Goal: Information Seeking & Learning: Learn about a topic

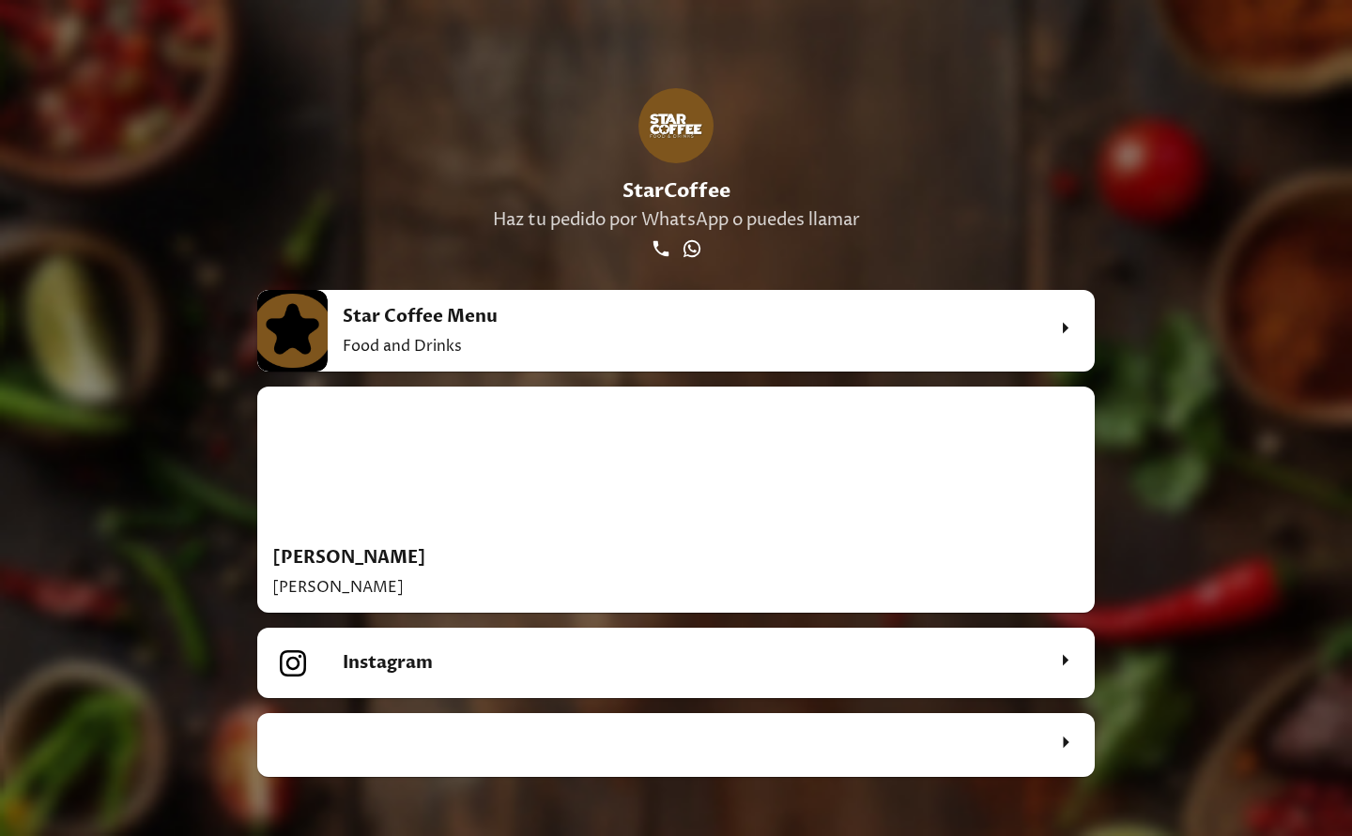
click at [489, 315] on h2 "Star Coffee Menu" at bounding box center [693, 316] width 701 height 23
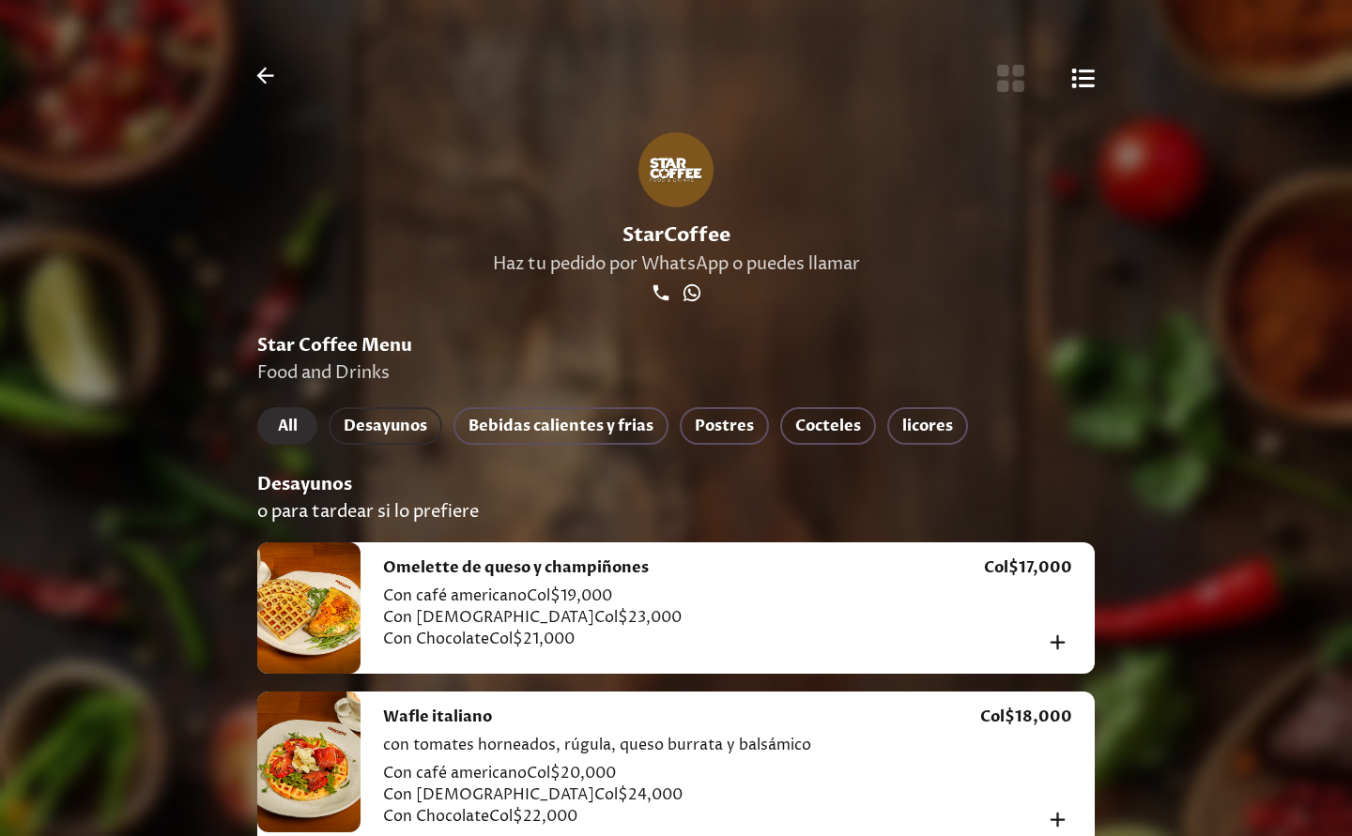
click at [410, 423] on span "Desayunos" at bounding box center [386, 426] width 84 height 26
click at [400, 429] on span "Desayunos" at bounding box center [386, 426] width 84 height 26
click at [322, 618] on div at bounding box center [308, 608] width 103 height 131
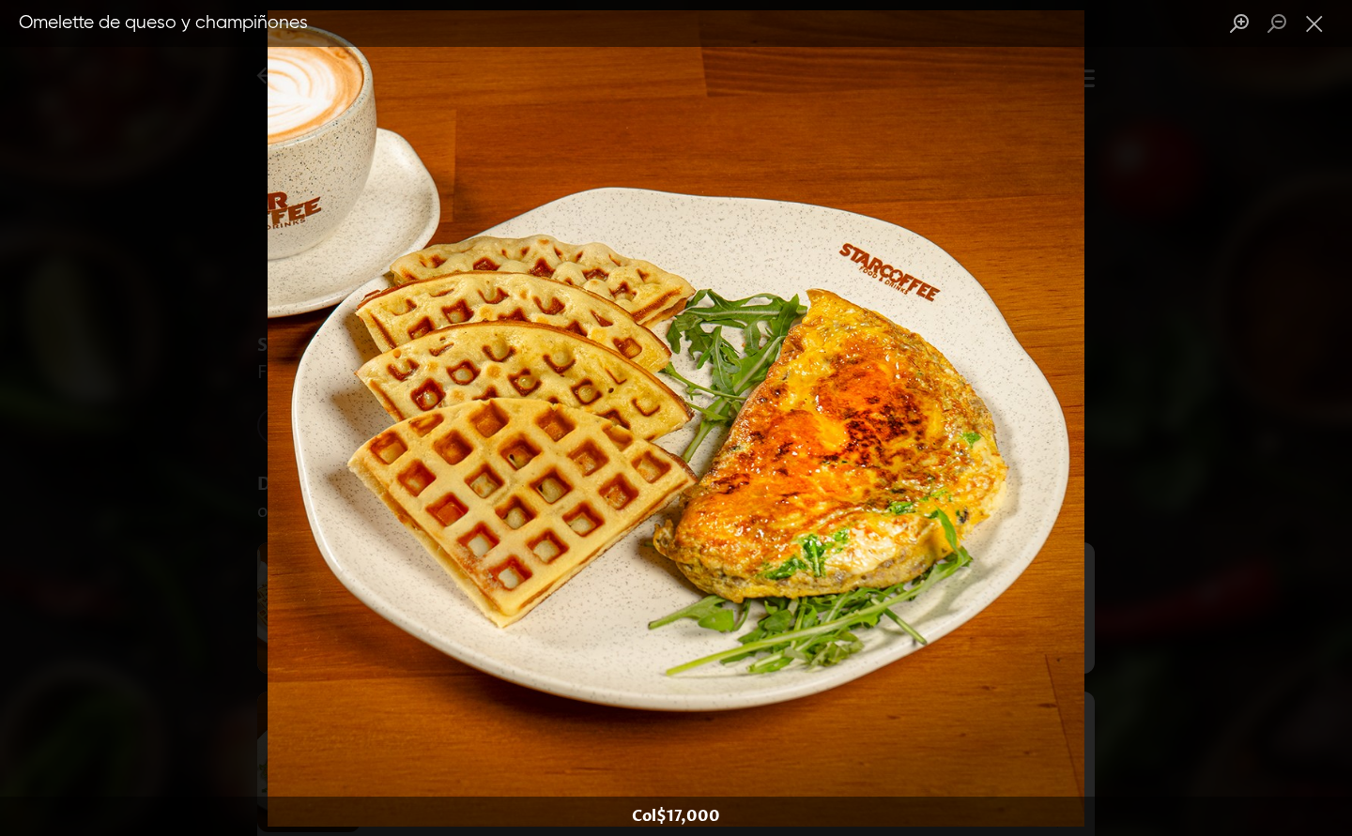
drag, startPoint x: 1163, startPoint y: 420, endPoint x: 1201, endPoint y: 409, distance: 38.9
click at [1163, 421] on div "Lightbox" at bounding box center [676, 418] width 1352 height 836
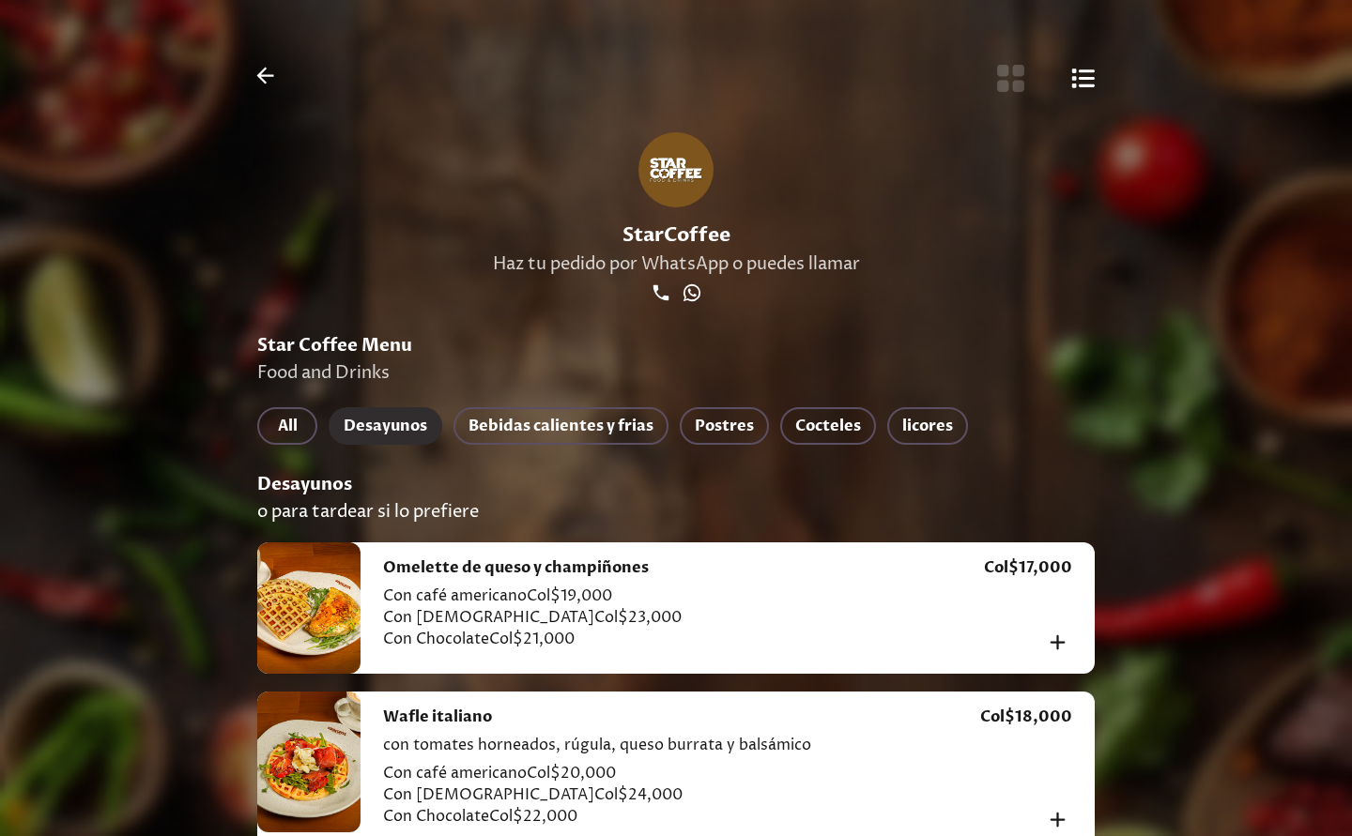
click at [323, 771] on div at bounding box center [308, 762] width 103 height 141
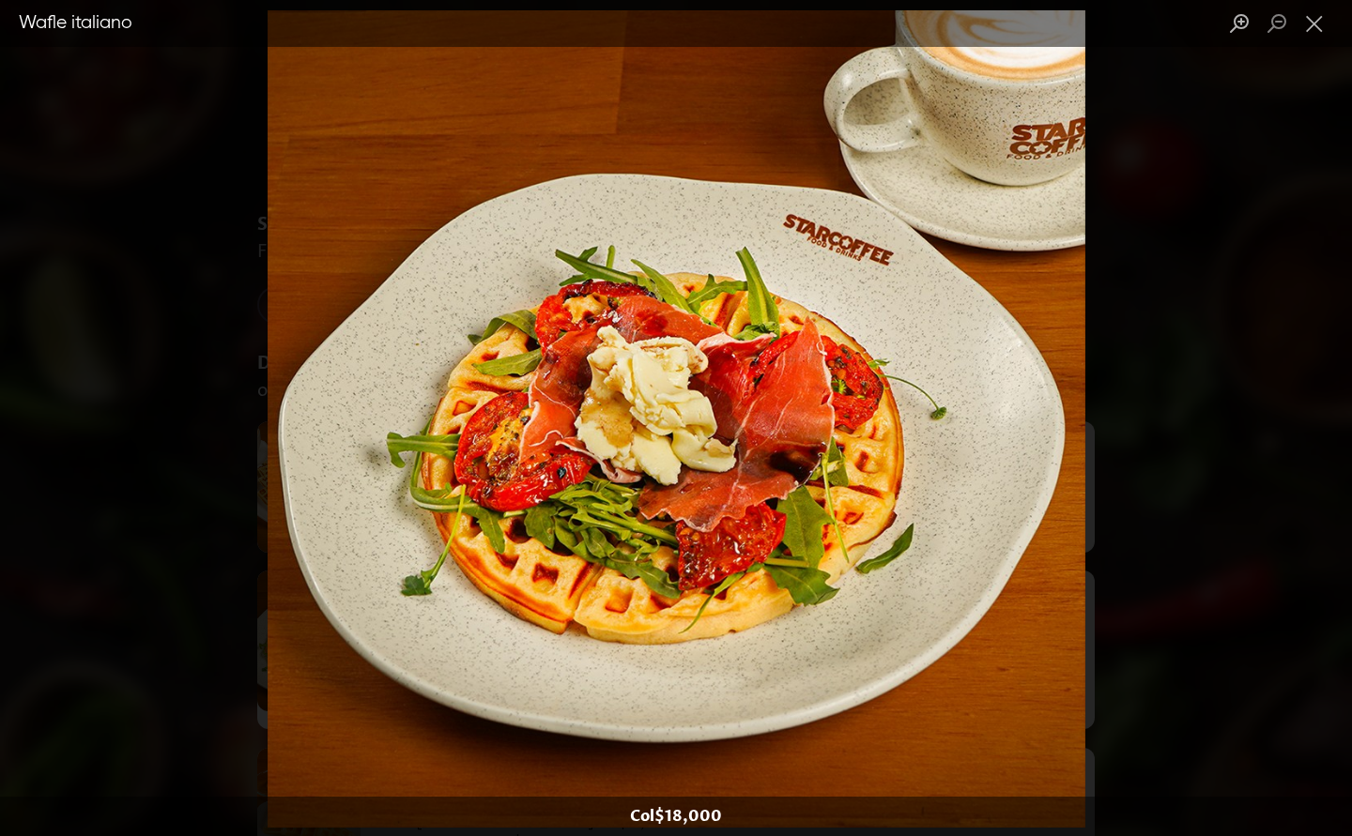
scroll to position [132, 0]
click at [1210, 452] on div "Lightbox" at bounding box center [676, 418] width 1352 height 836
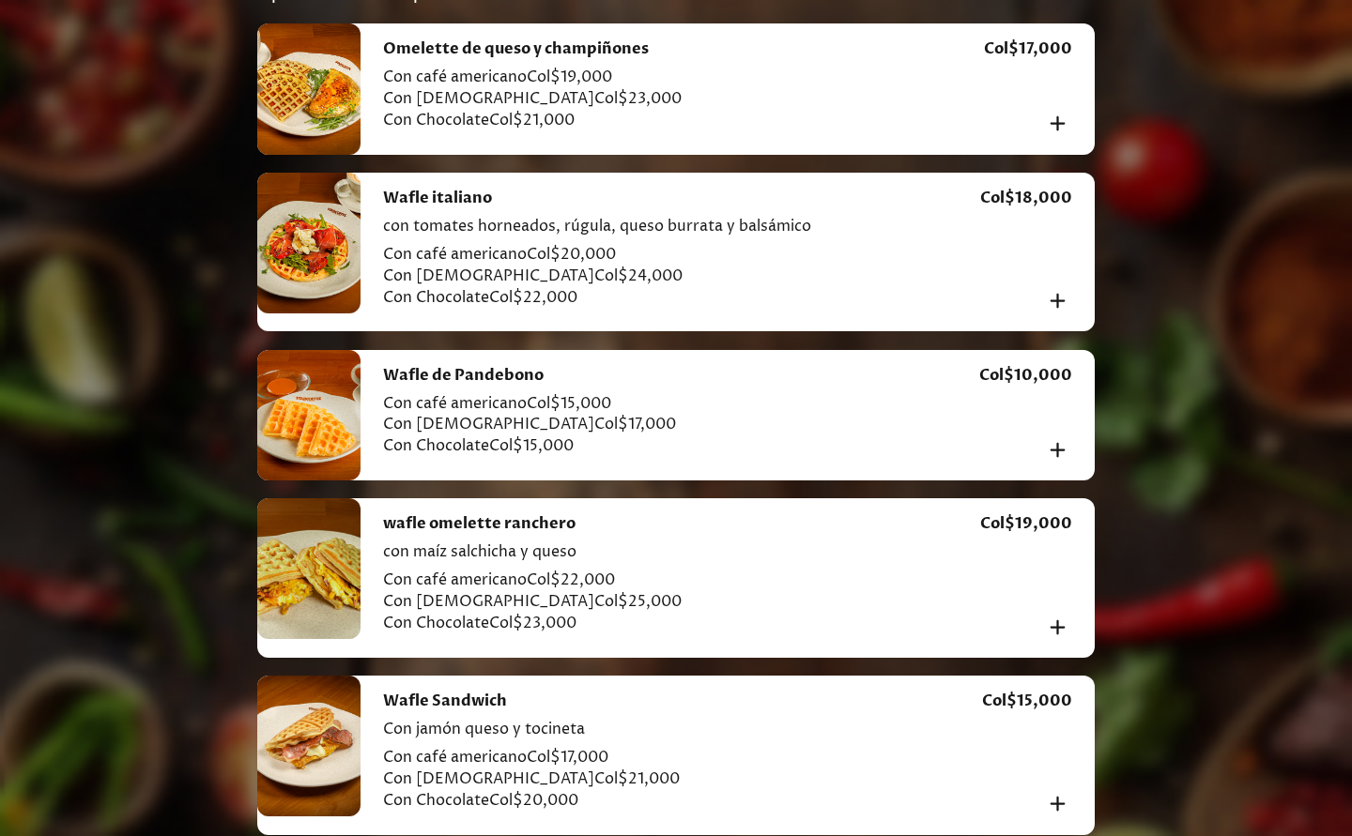
scroll to position [0, 0]
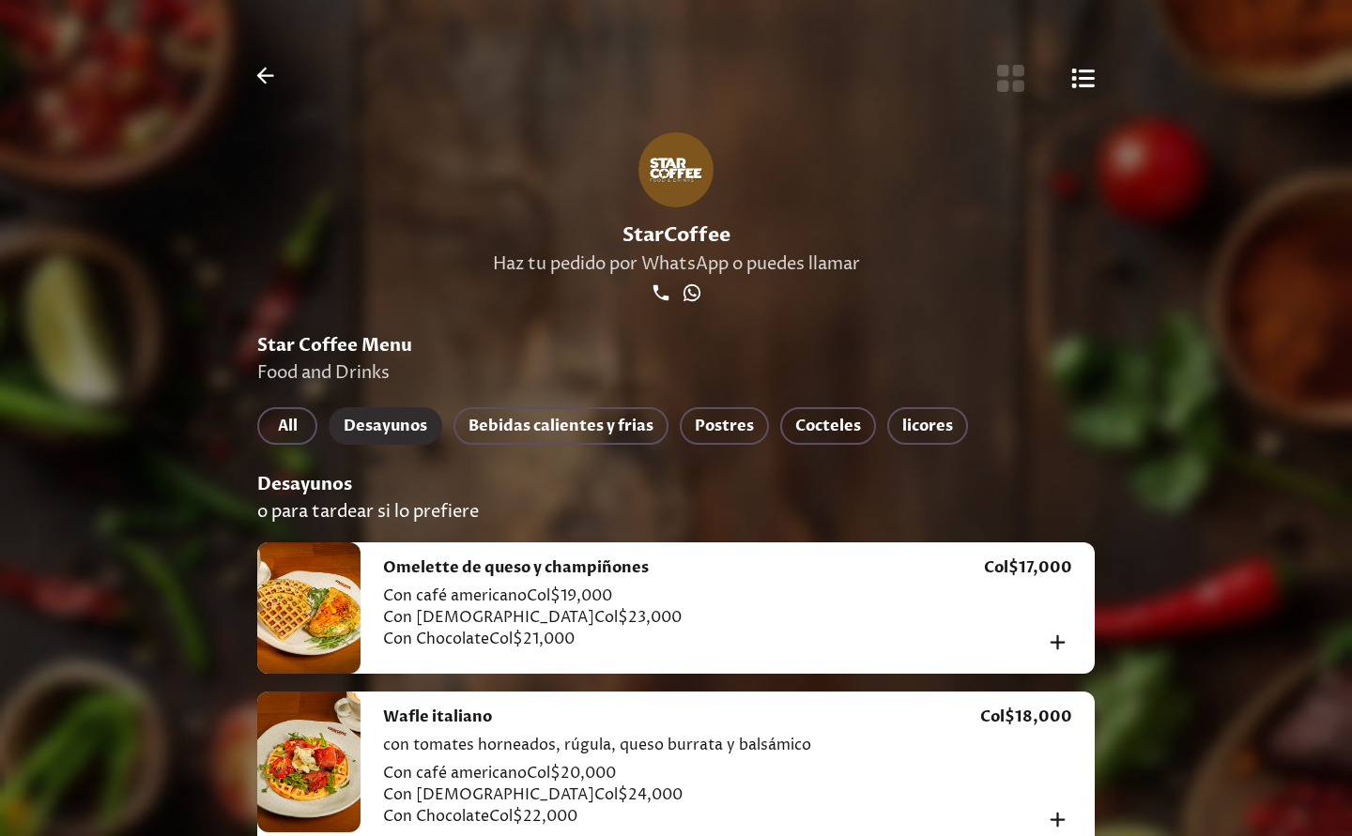
click at [1015, 78] on icon "Botón de vista de cuadrícula" at bounding box center [1010, 78] width 31 height 31
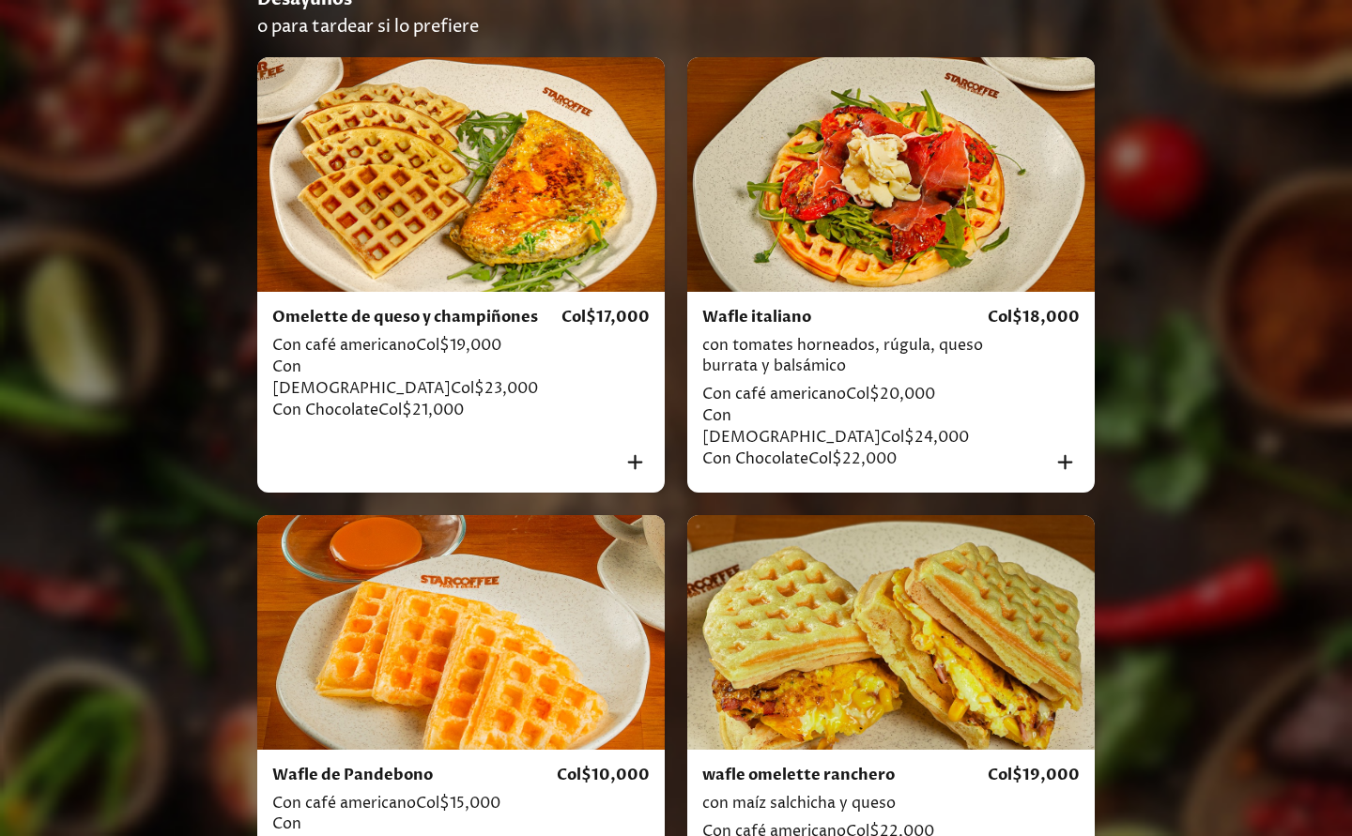
scroll to position [488, 0]
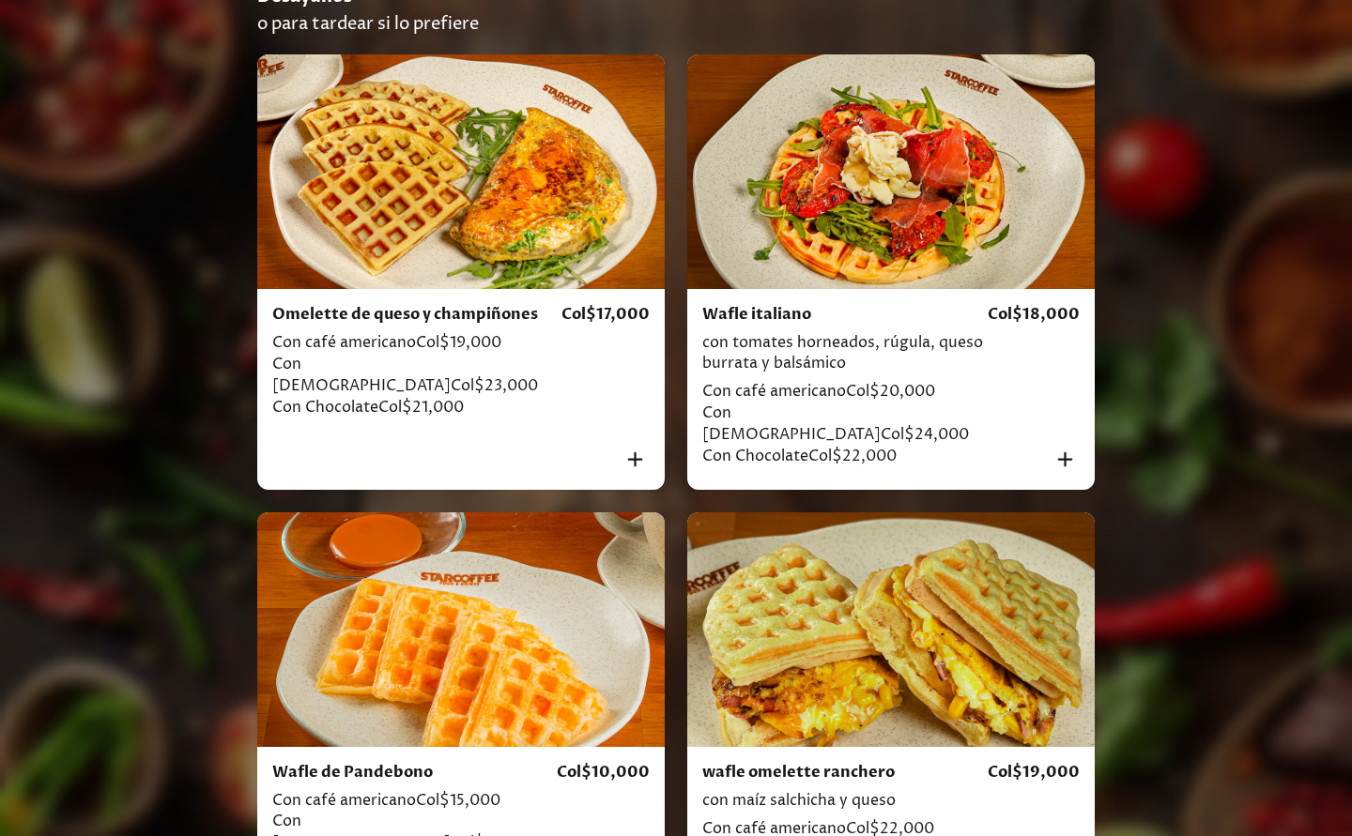
click at [899, 154] on div at bounding box center [890, 171] width 407 height 235
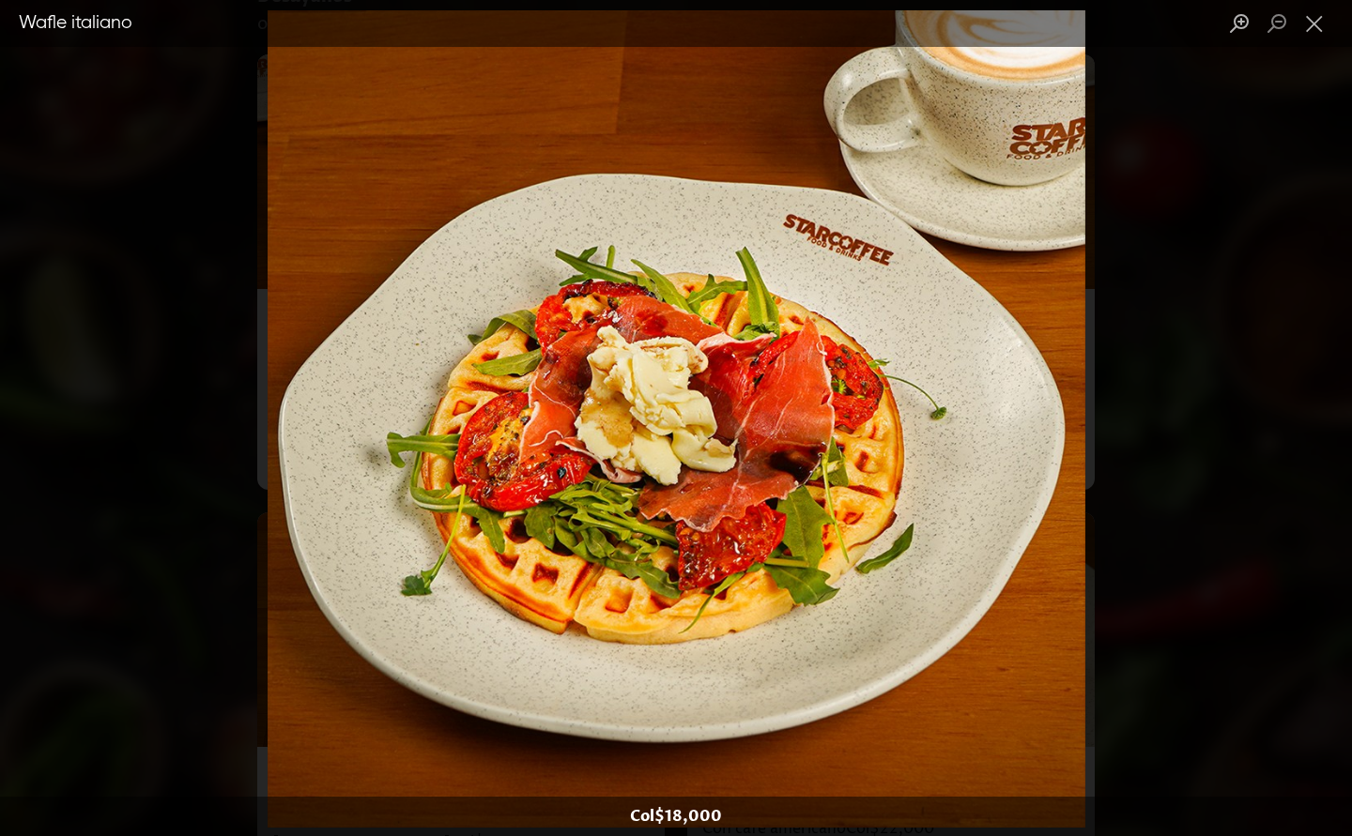
click at [1189, 353] on div "Lightbox" at bounding box center [676, 418] width 1352 height 836
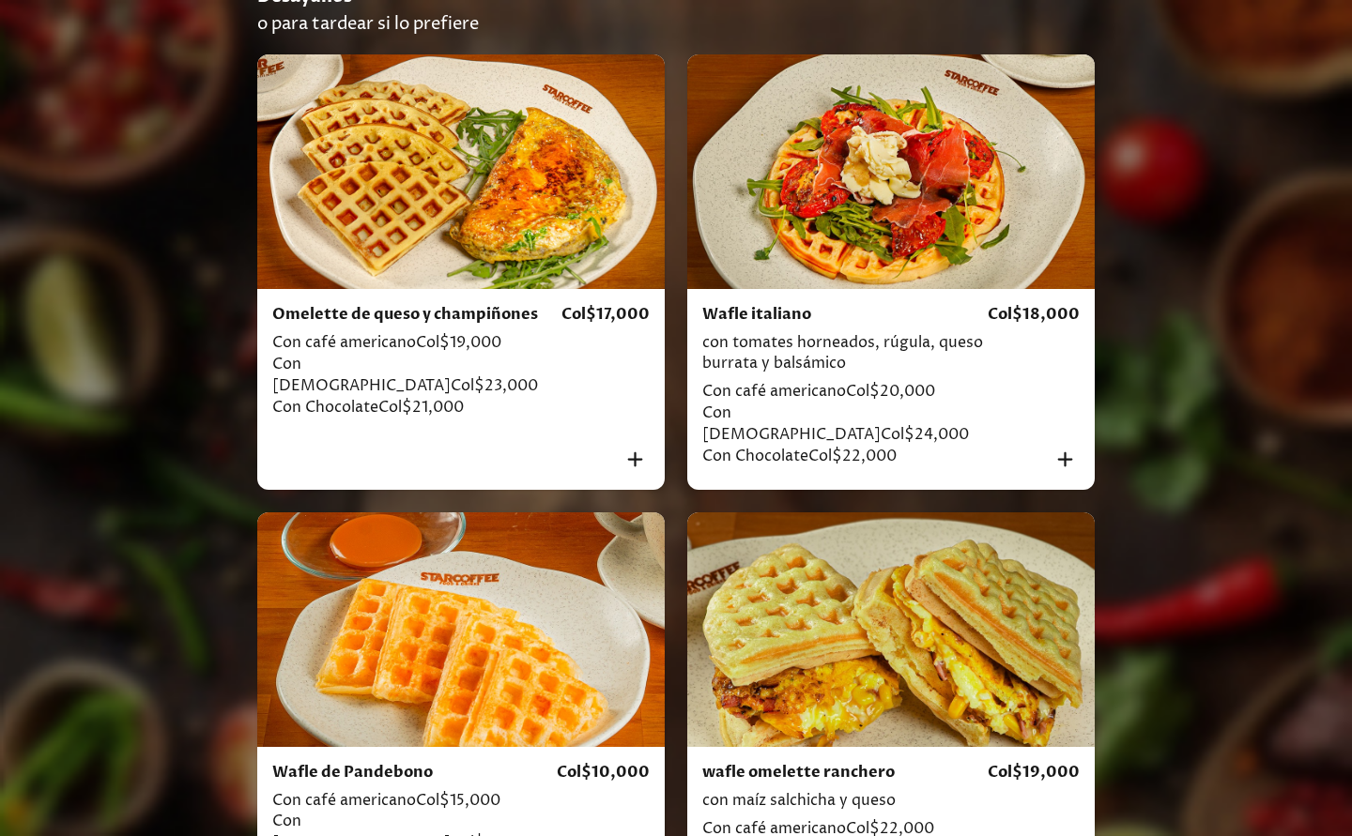
click at [912, 640] on div at bounding box center [890, 630] width 407 height 235
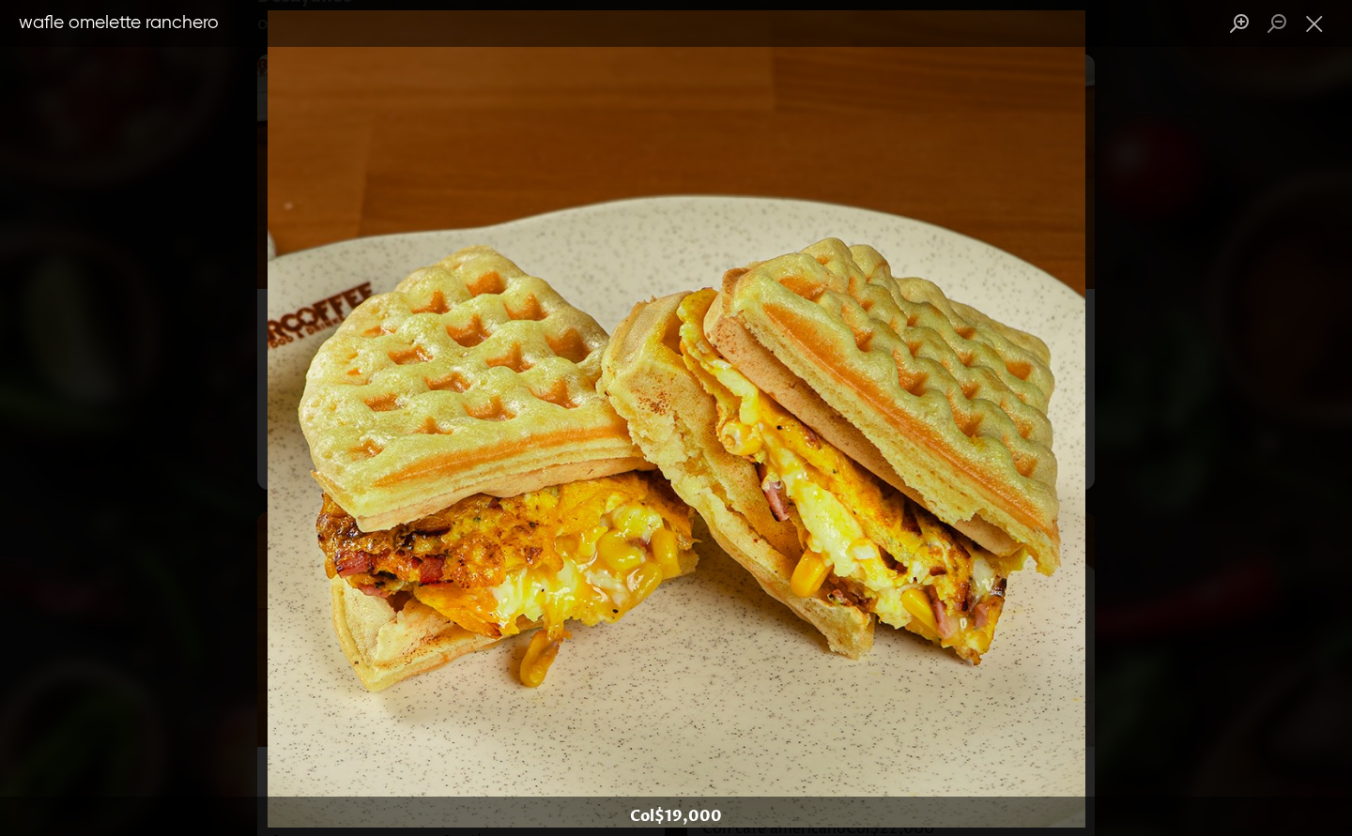
click at [1174, 406] on div "Lightbox" at bounding box center [676, 418] width 1352 height 836
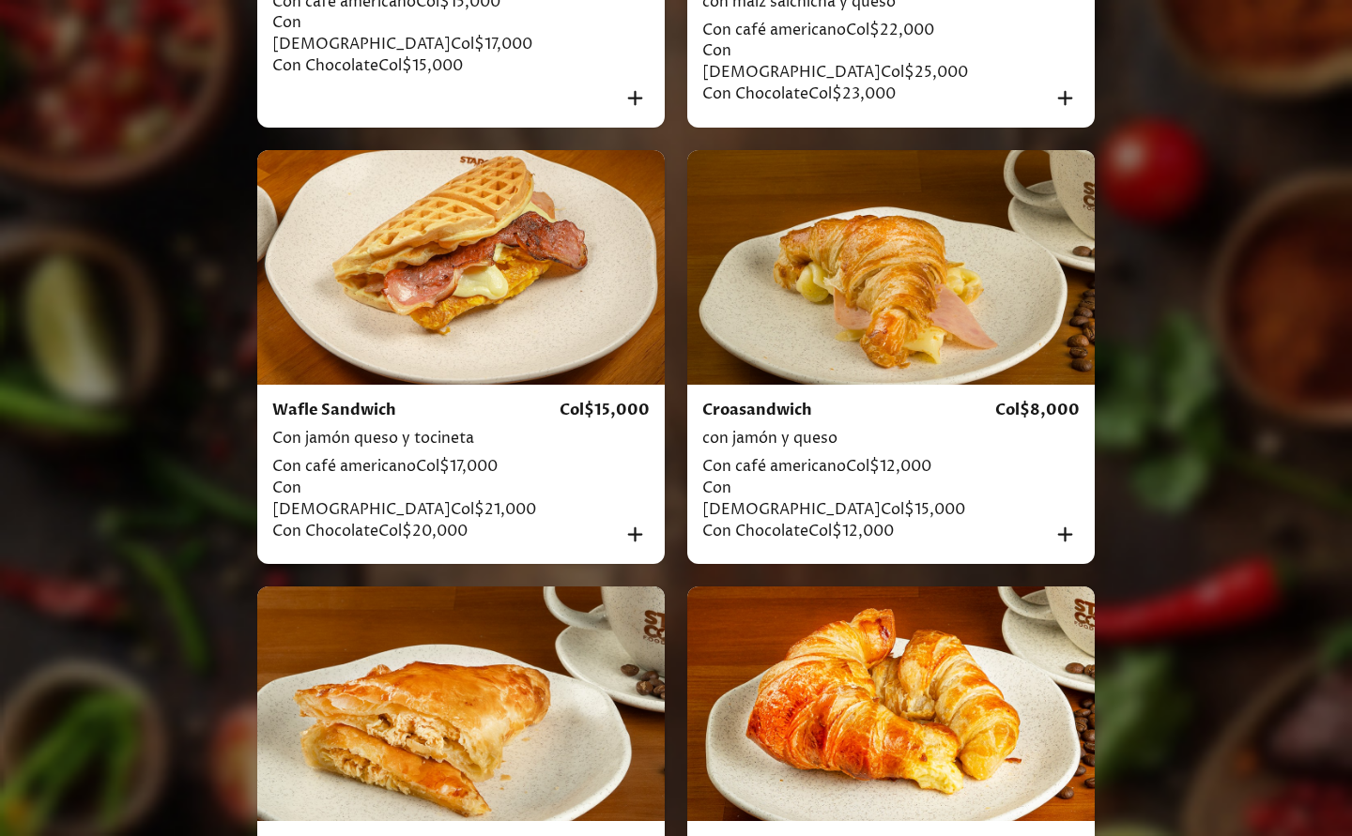
scroll to position [1356, 0]
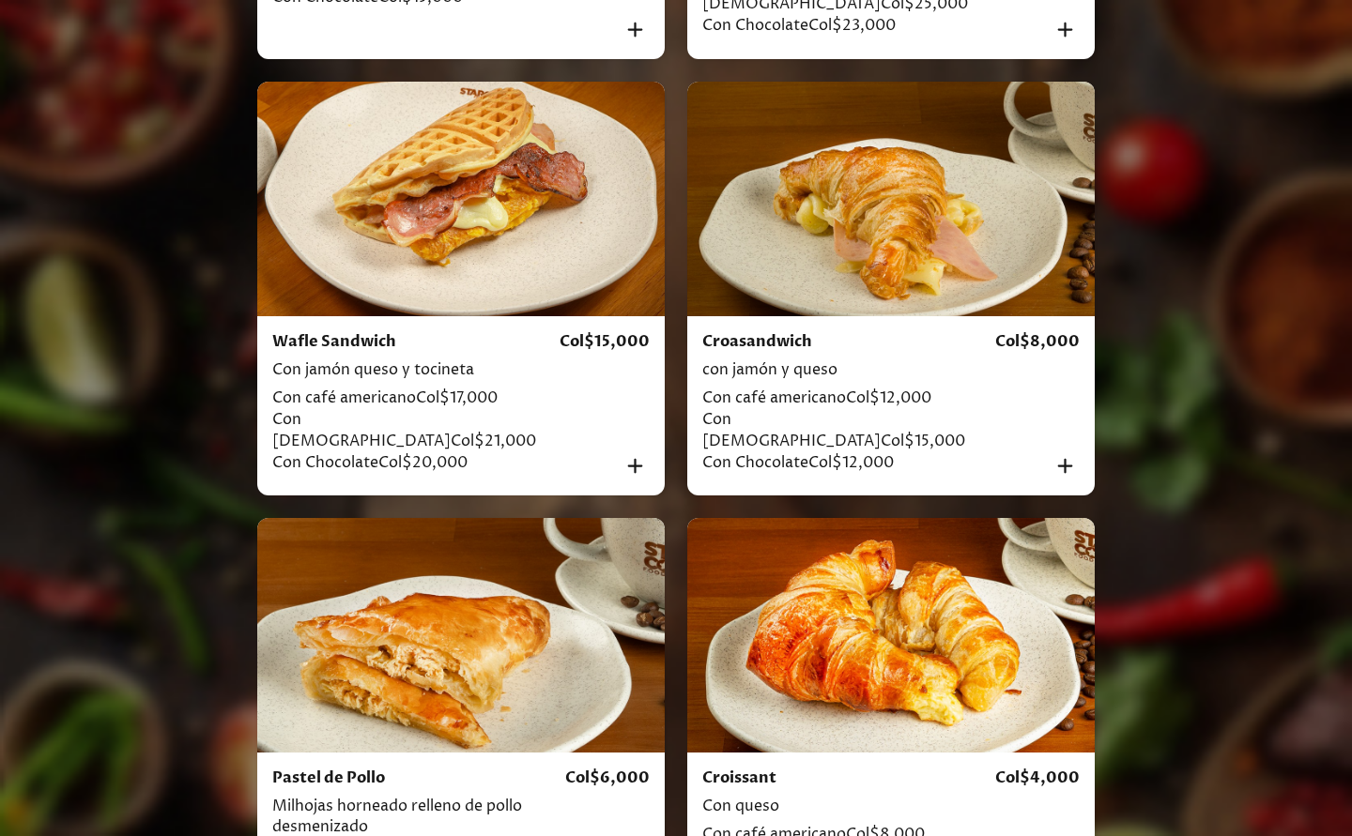
click at [894, 546] on div at bounding box center [890, 635] width 407 height 235
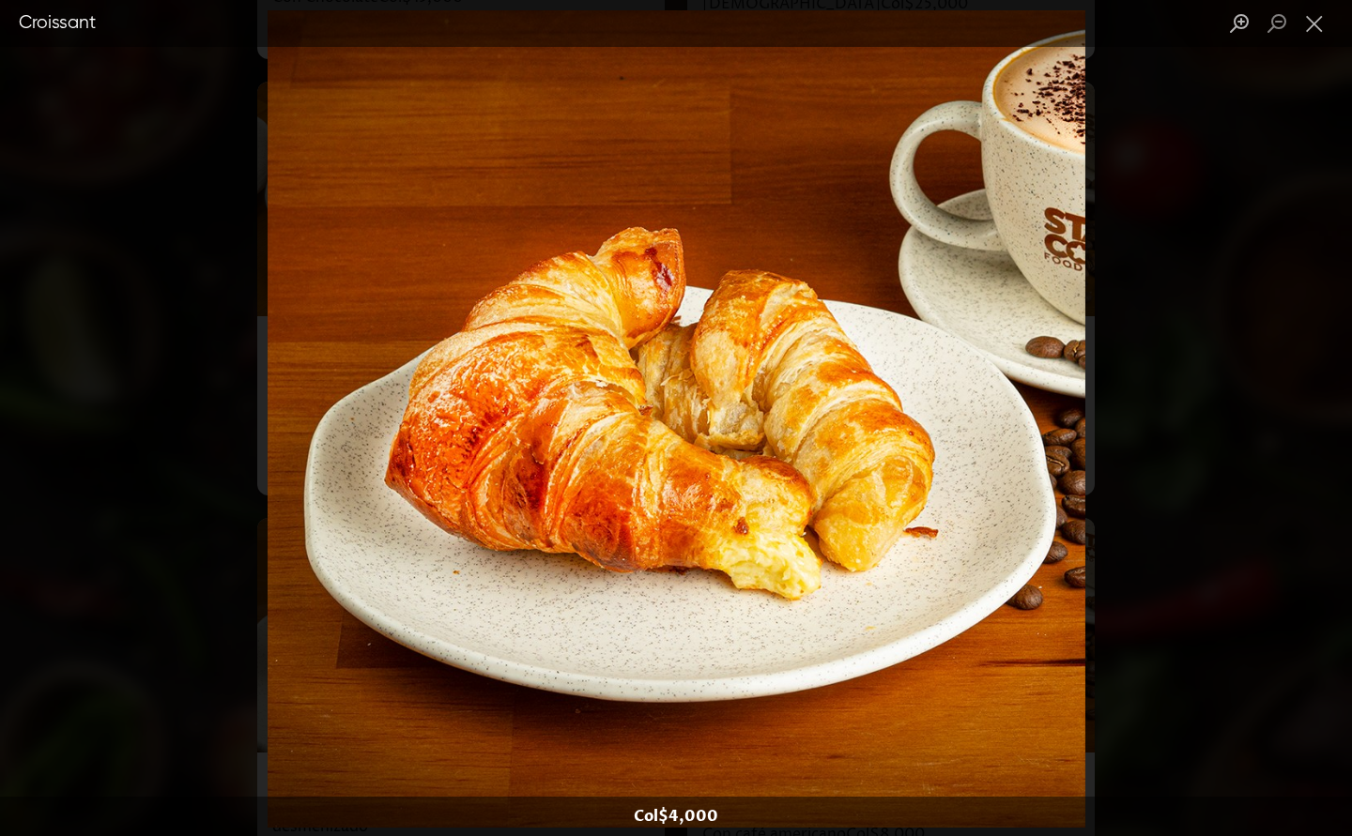
click at [1212, 548] on div "Lightbox" at bounding box center [676, 418] width 1352 height 836
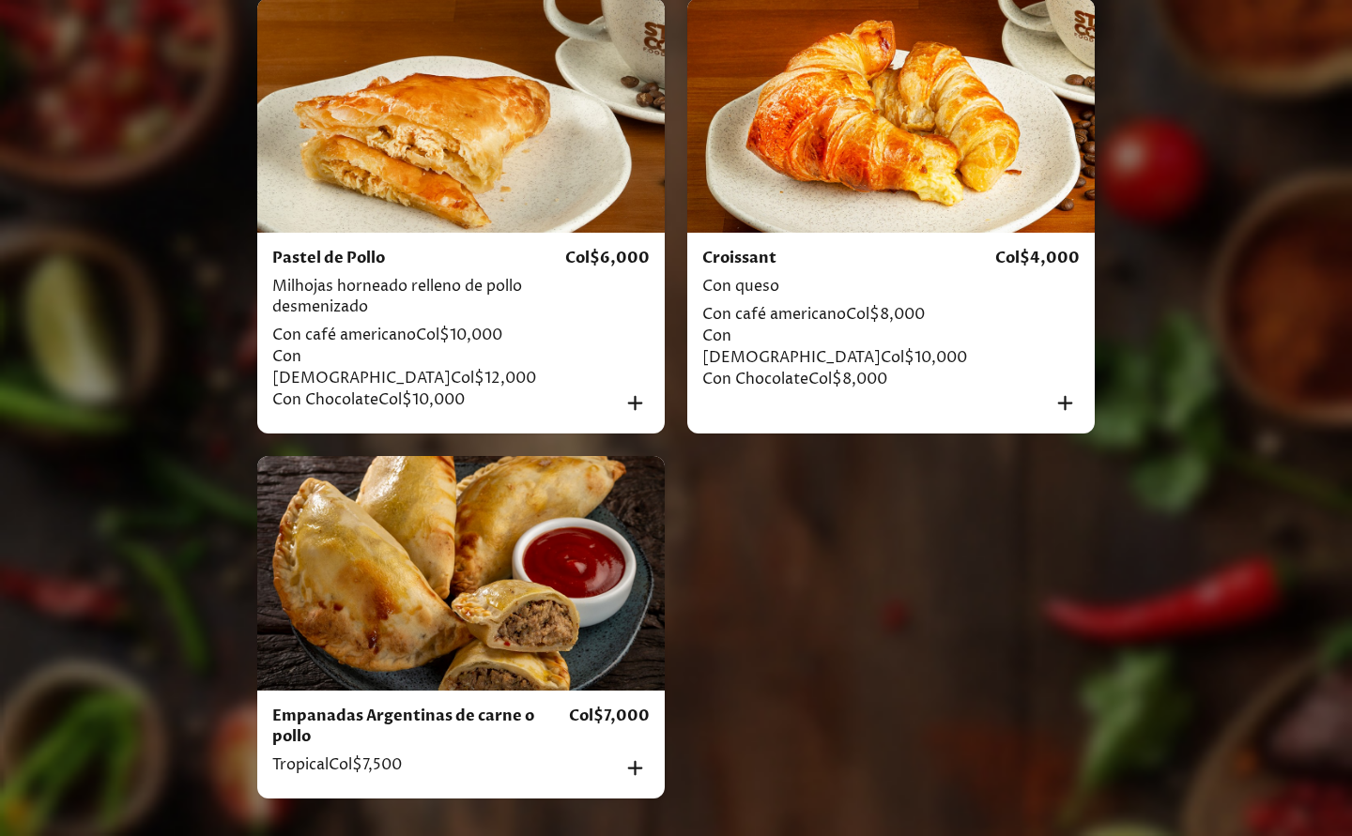
click at [573, 495] on div at bounding box center [460, 573] width 407 height 235
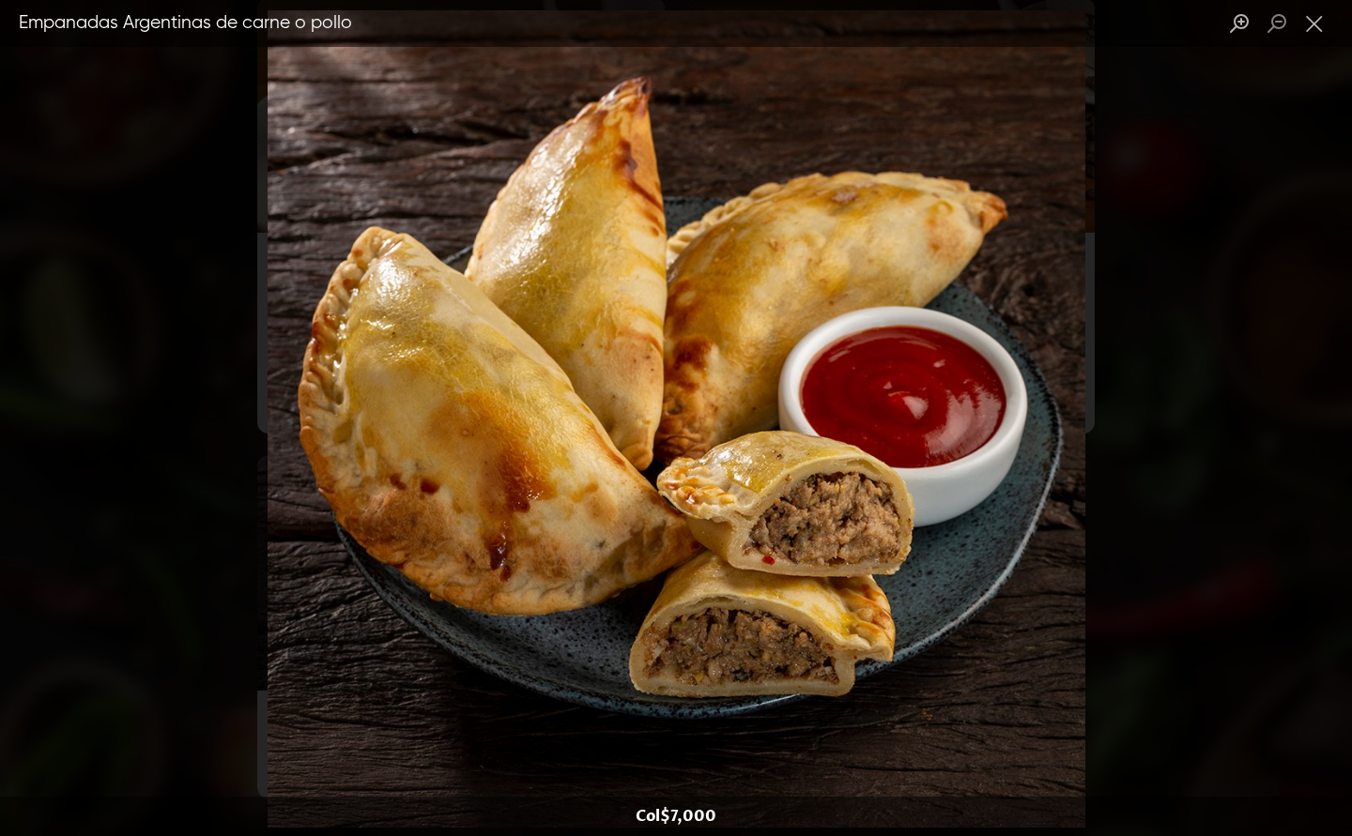
scroll to position [1871, 0]
click at [1142, 366] on div "Lightbox" at bounding box center [676, 418] width 1352 height 836
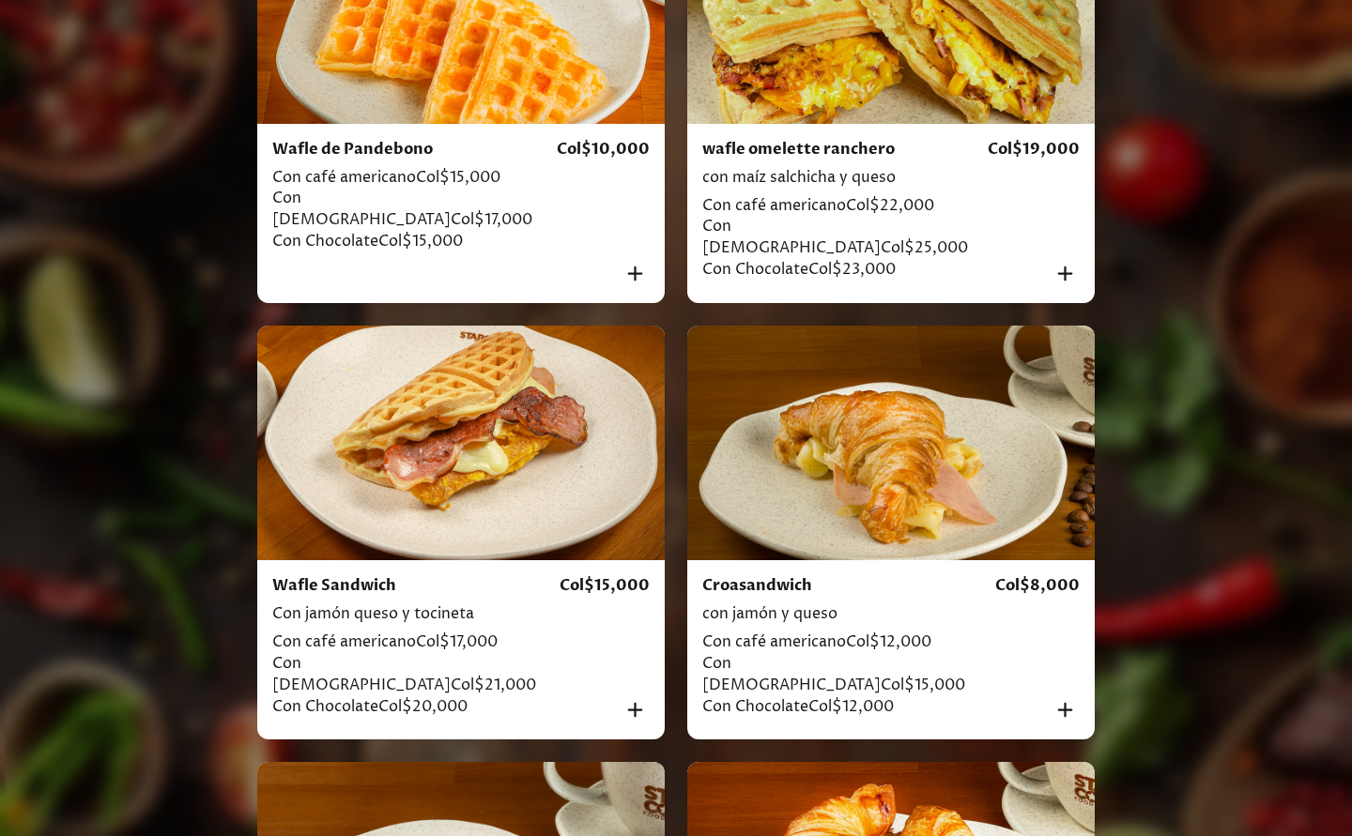
scroll to position [396, 0]
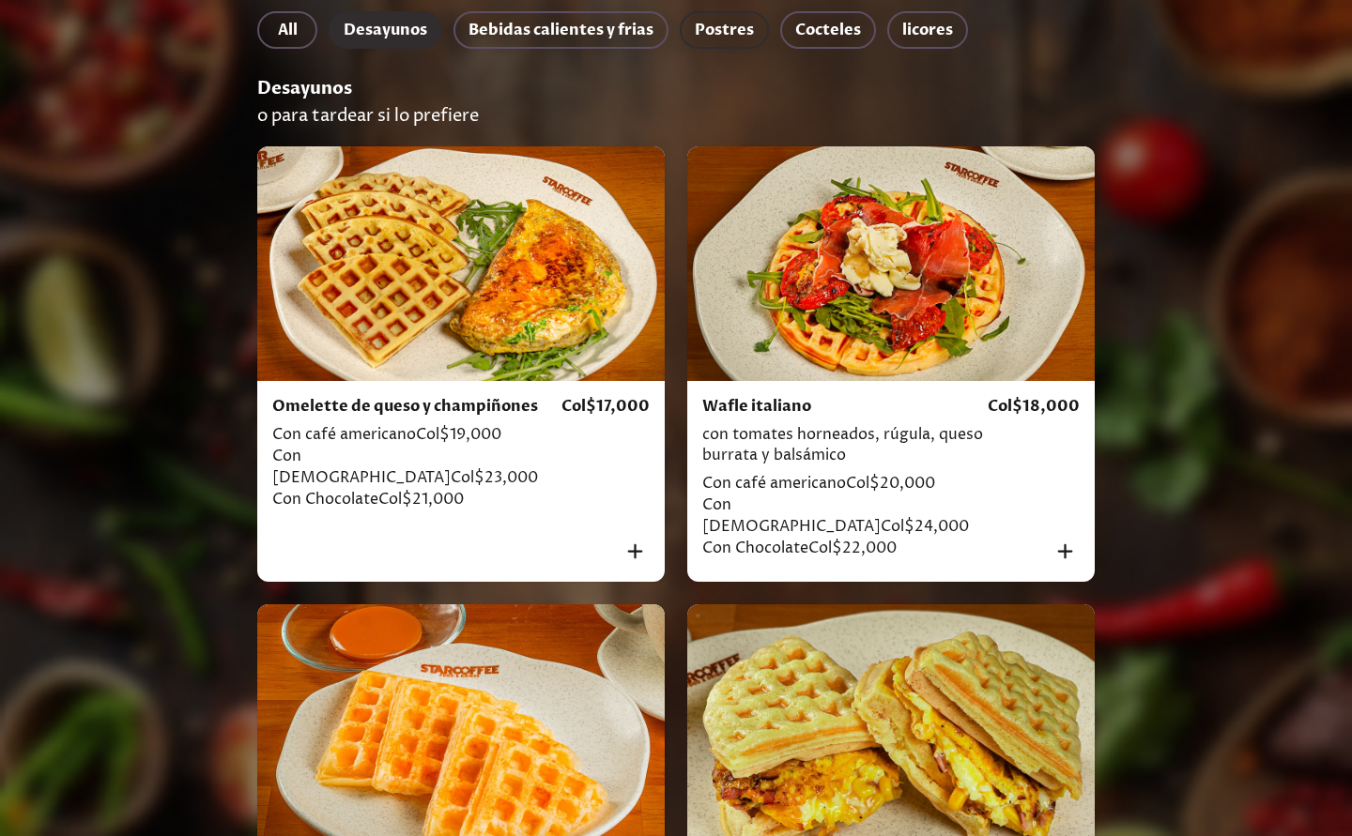
click at [723, 35] on span "Postres" at bounding box center [724, 30] width 59 height 26
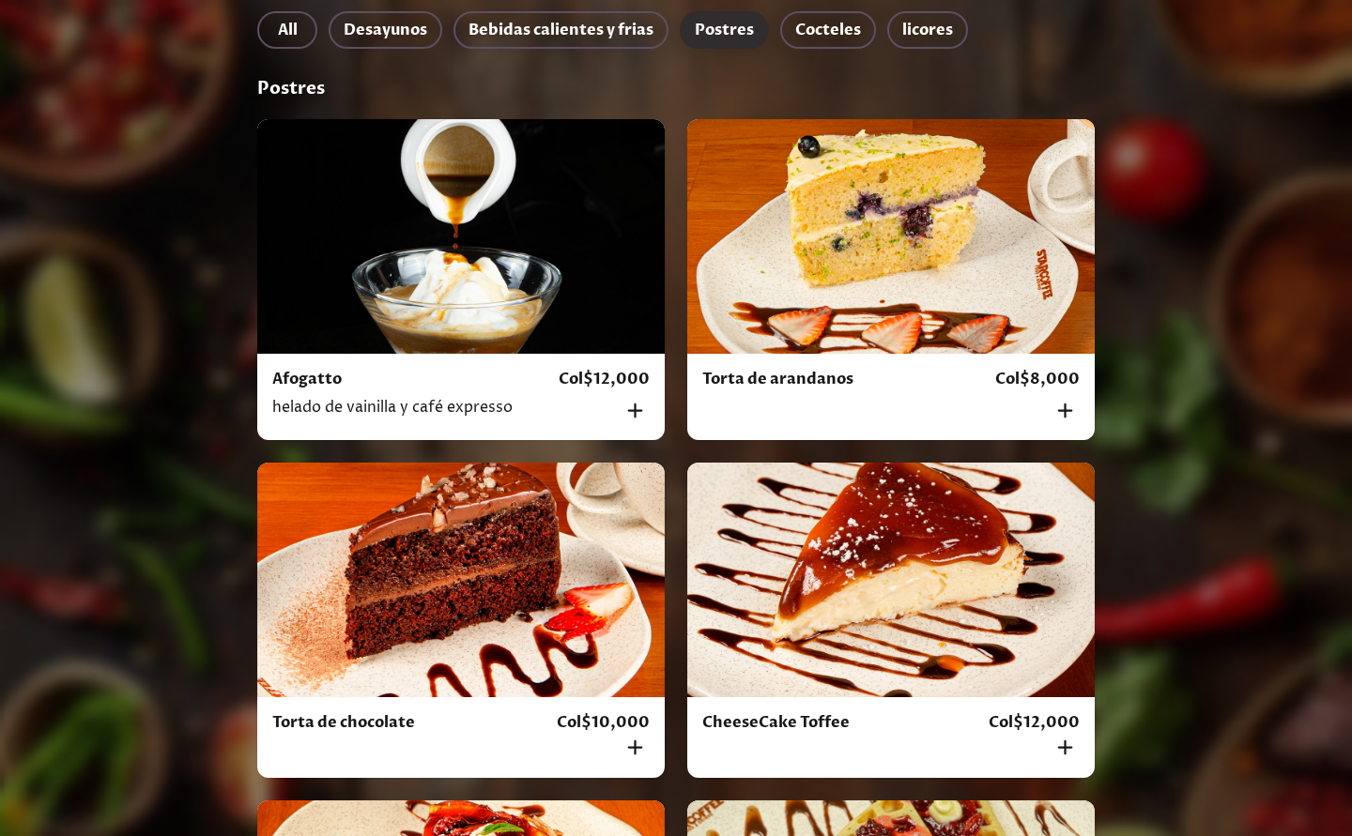
click at [531, 254] on div at bounding box center [460, 236] width 407 height 235
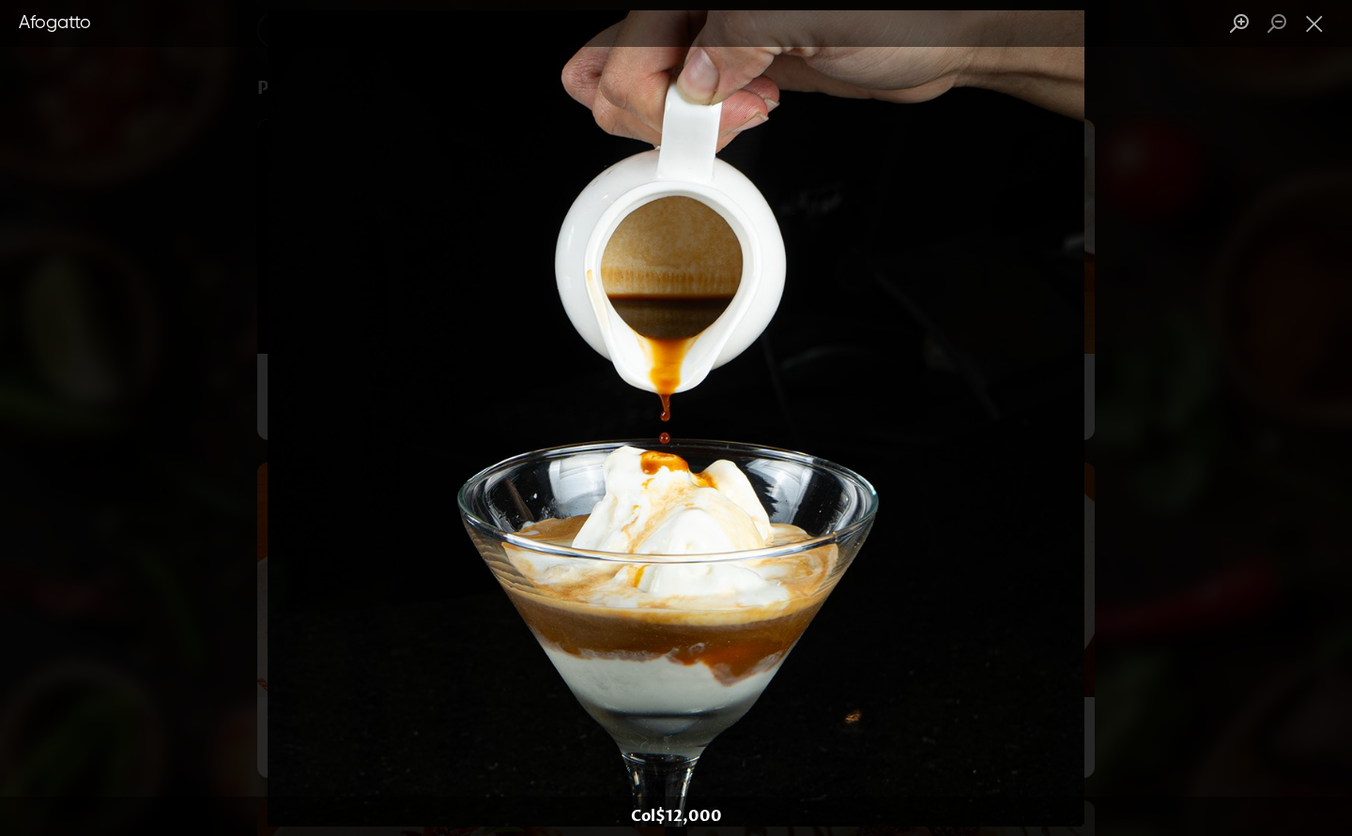
click at [1179, 375] on div "Lightbox" at bounding box center [676, 418] width 1352 height 836
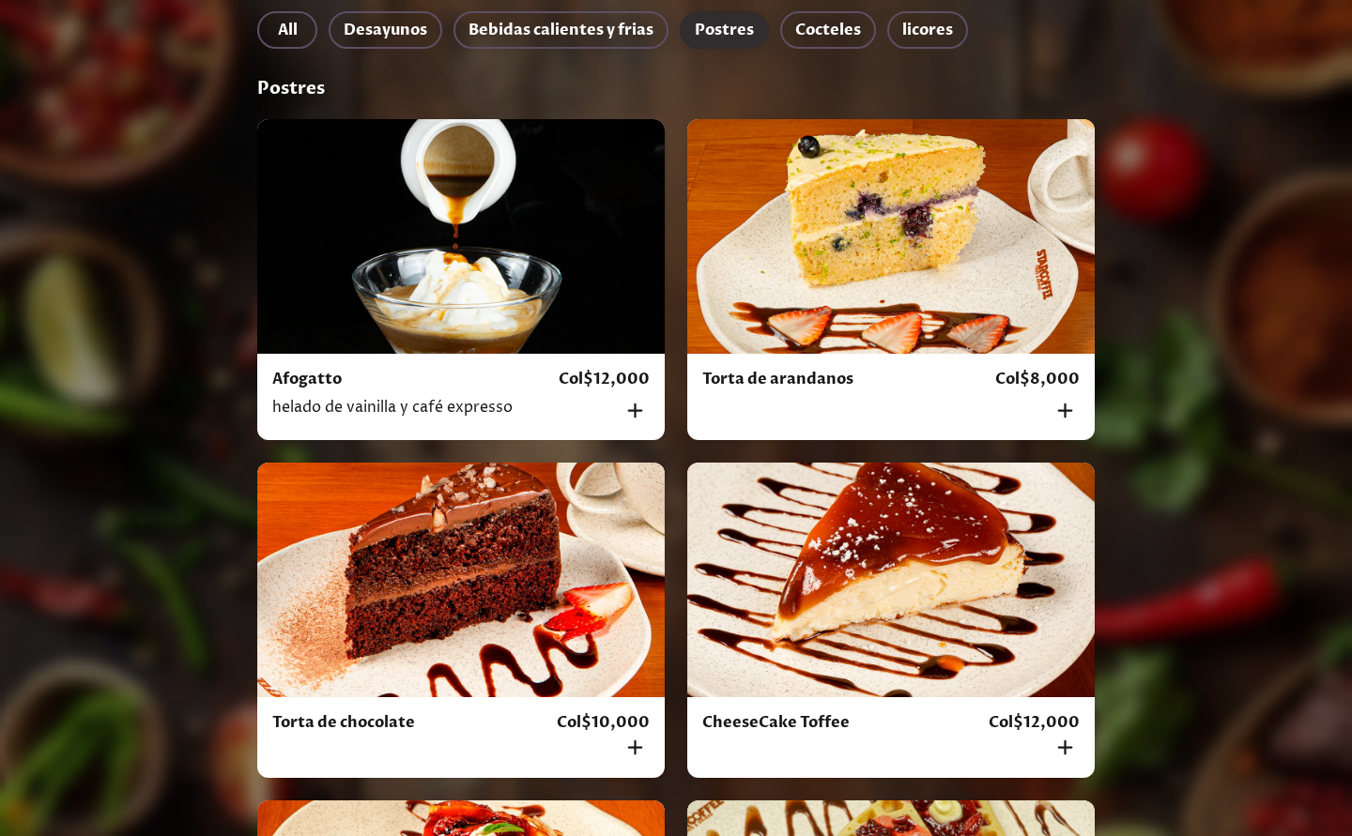
click at [843, 576] on div at bounding box center [890, 580] width 407 height 235
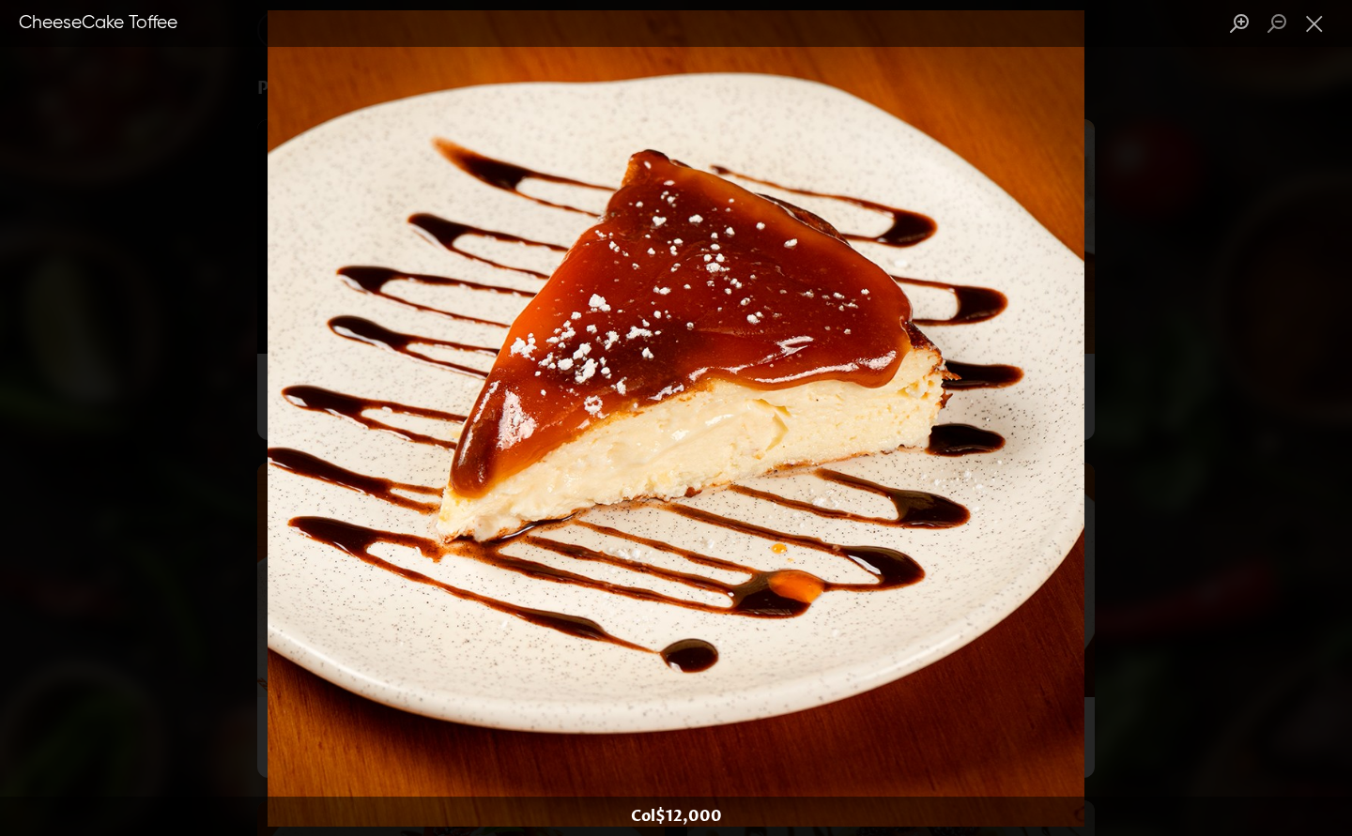
click at [207, 273] on div "Lightbox" at bounding box center [676, 418] width 1352 height 836
